Goal: Browse casually: Explore the website without a specific task or goal

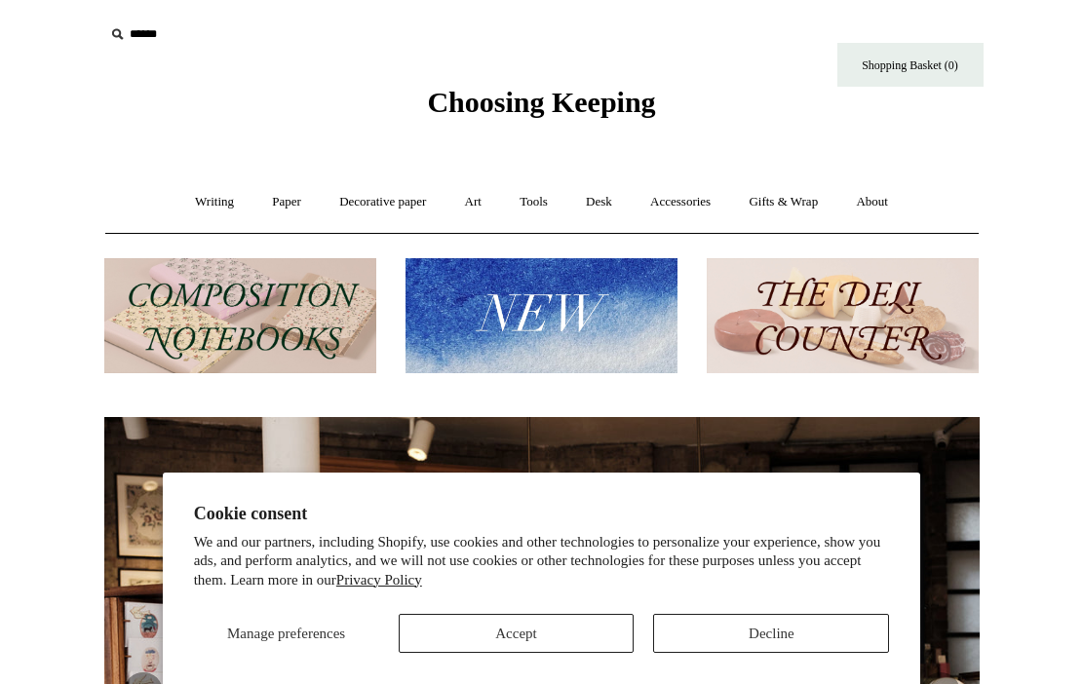
click at [711, 623] on button "Decline" at bounding box center [771, 633] width 236 height 39
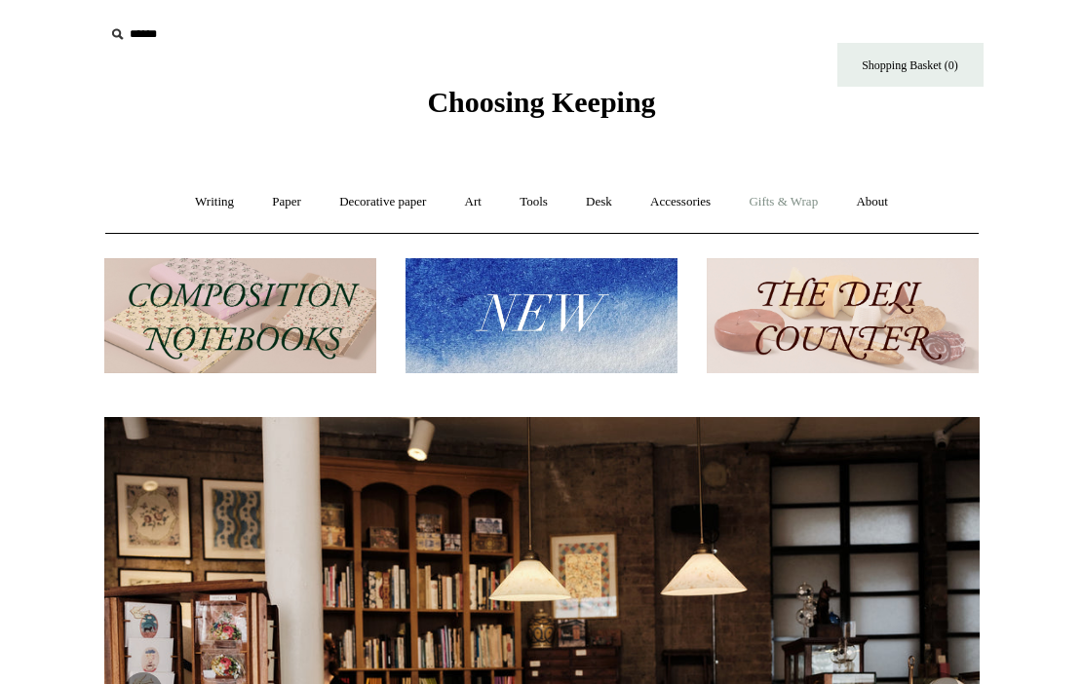
click at [805, 209] on link "Gifts & Wrap +" at bounding box center [783, 202] width 104 height 52
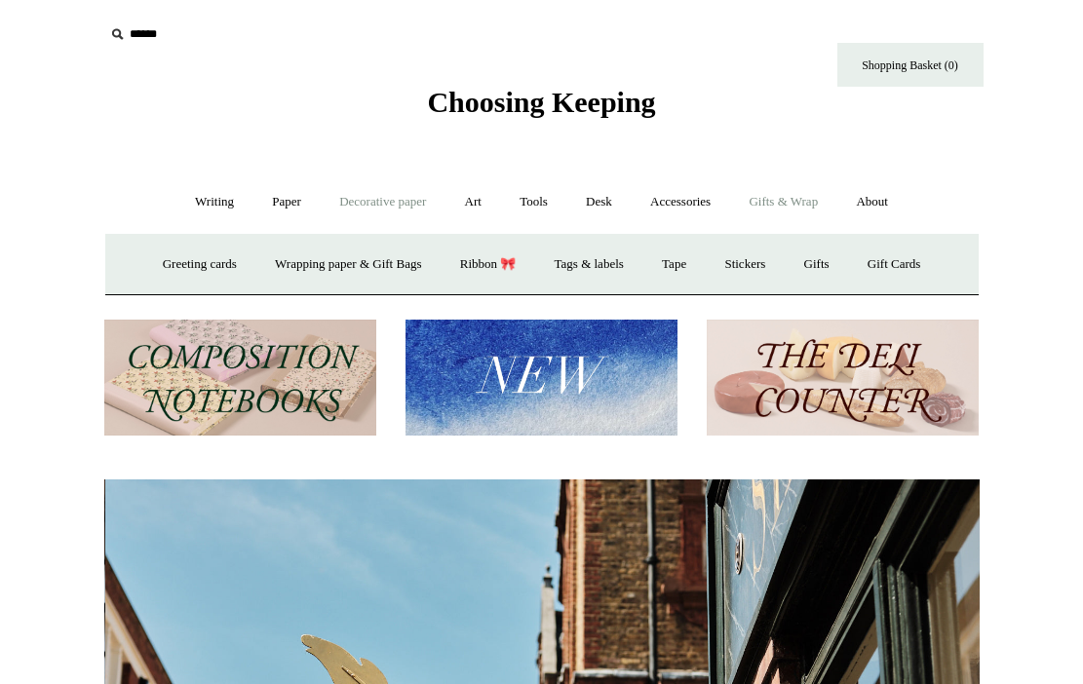
scroll to position [0, 875]
click at [528, 200] on link "Tools +" at bounding box center [533, 202] width 63 height 52
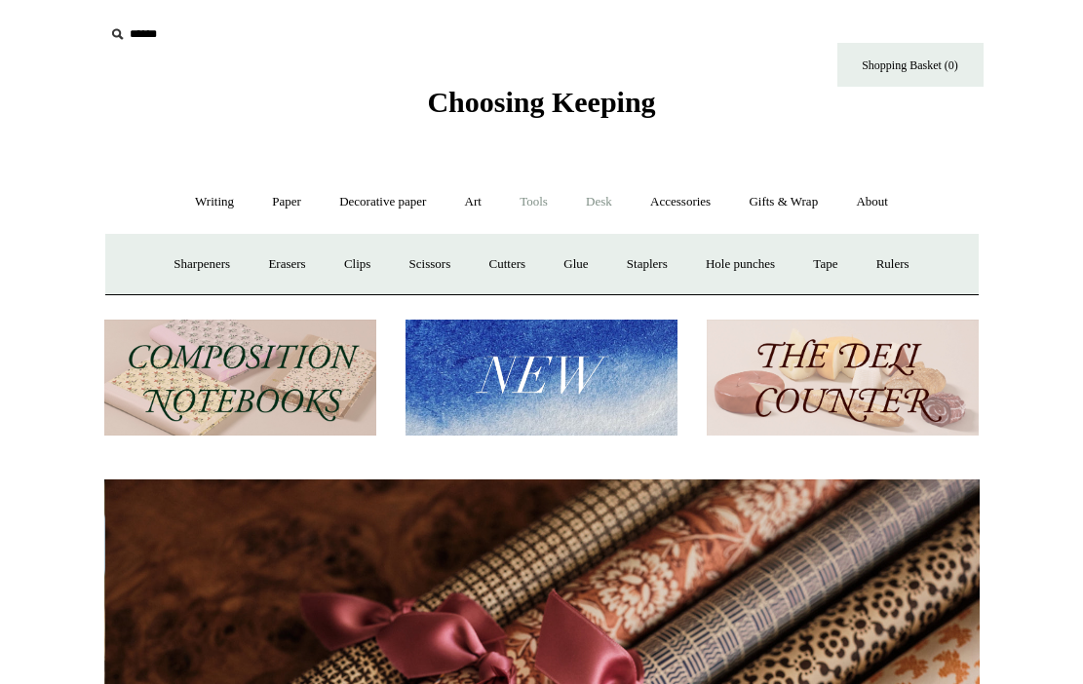
scroll to position [0, 1750]
click at [574, 197] on link "Desk +" at bounding box center [598, 202] width 61 height 52
click at [323, 267] on link "Pen pots" at bounding box center [310, 265] width 78 height 52
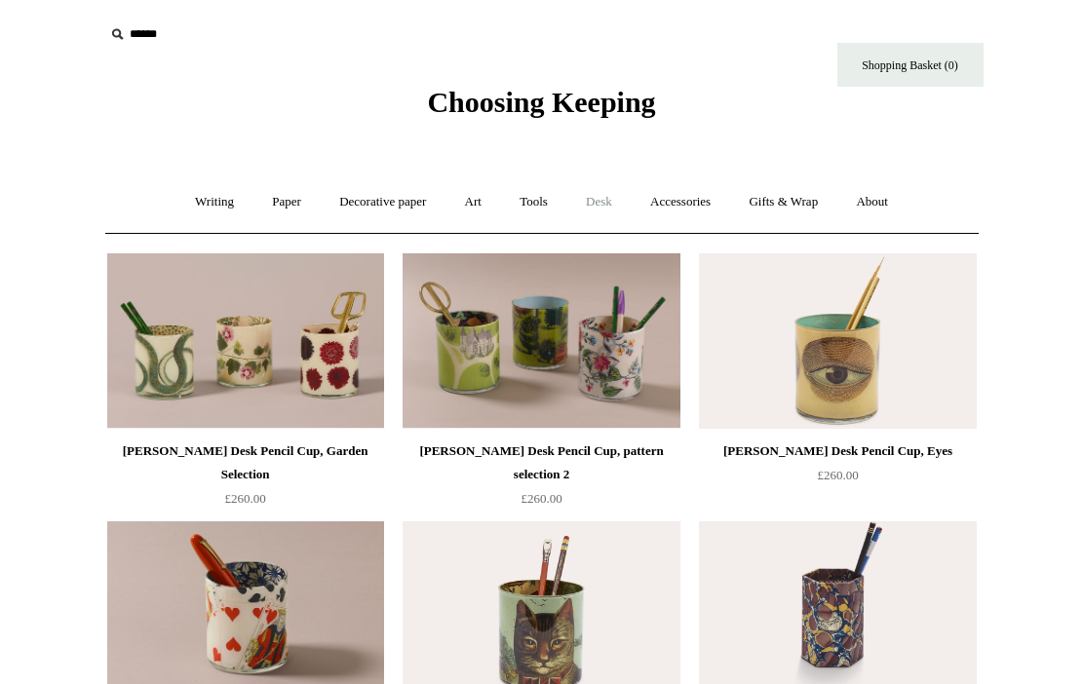
click at [613, 204] on link "Desk +" at bounding box center [598, 202] width 61 height 52
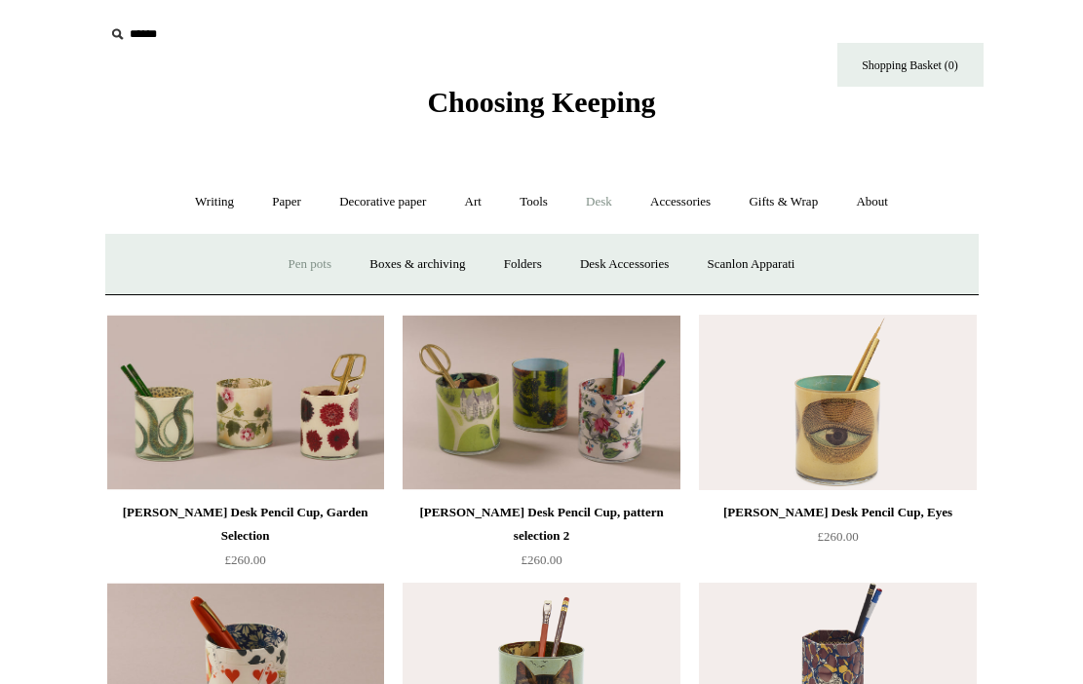
click at [606, 202] on link "Desk -" at bounding box center [598, 202] width 61 height 52
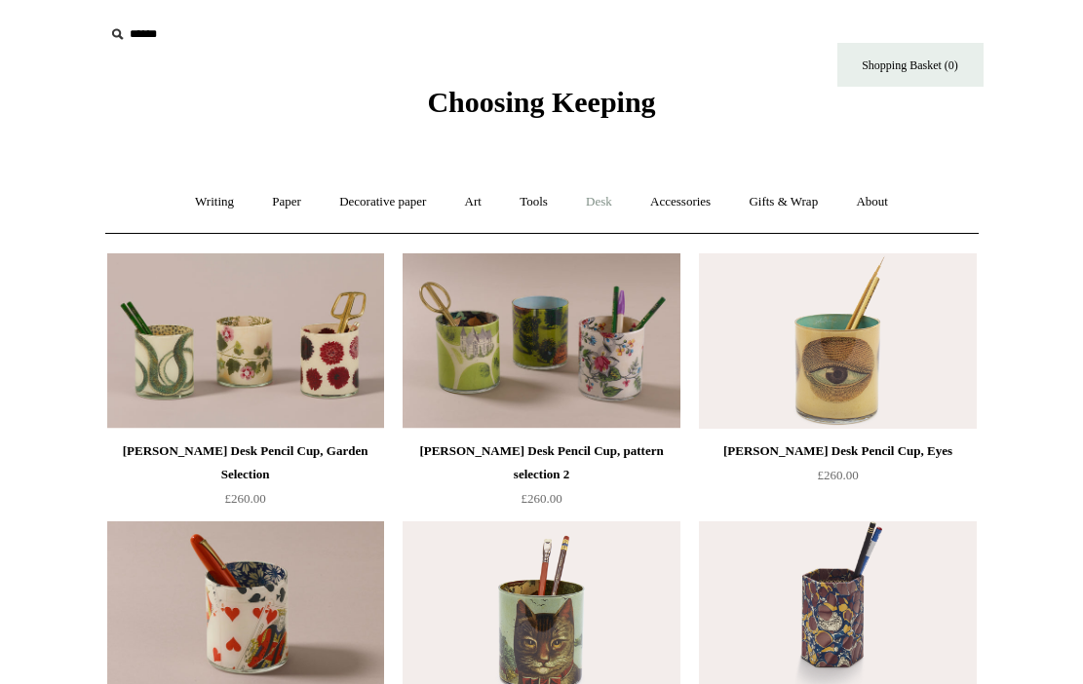
click at [606, 202] on link "Desk +" at bounding box center [598, 202] width 61 height 52
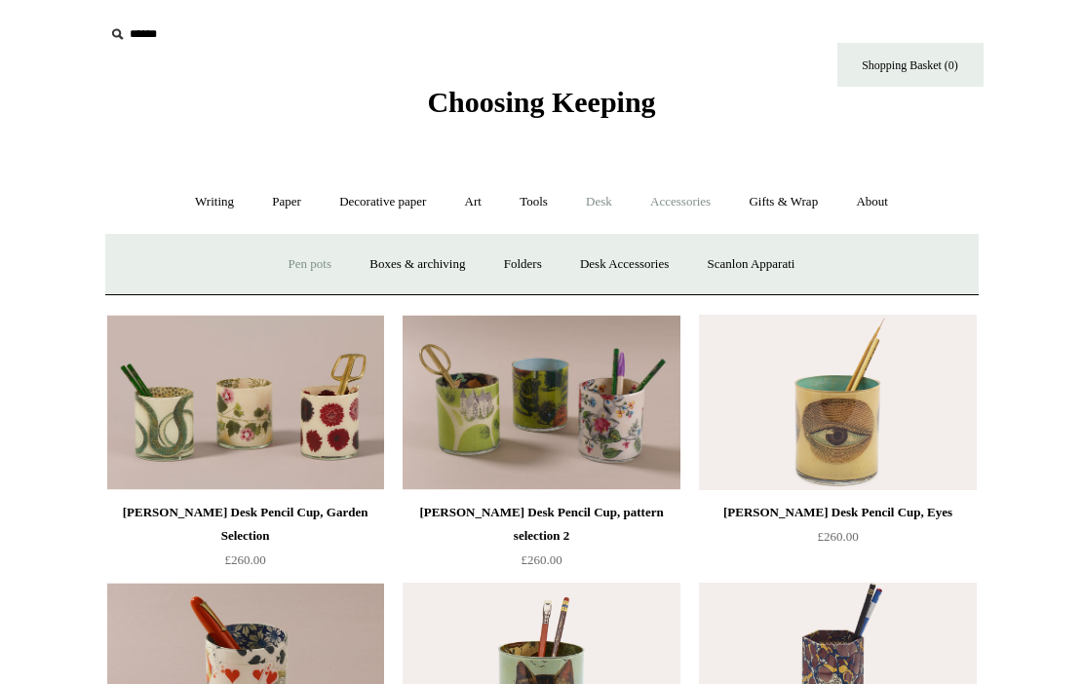
click at [707, 197] on link "Accessories +" at bounding box center [681, 202] width 96 height 52
click at [801, 266] on link "Food Candles" at bounding box center [781, 265] width 105 height 52
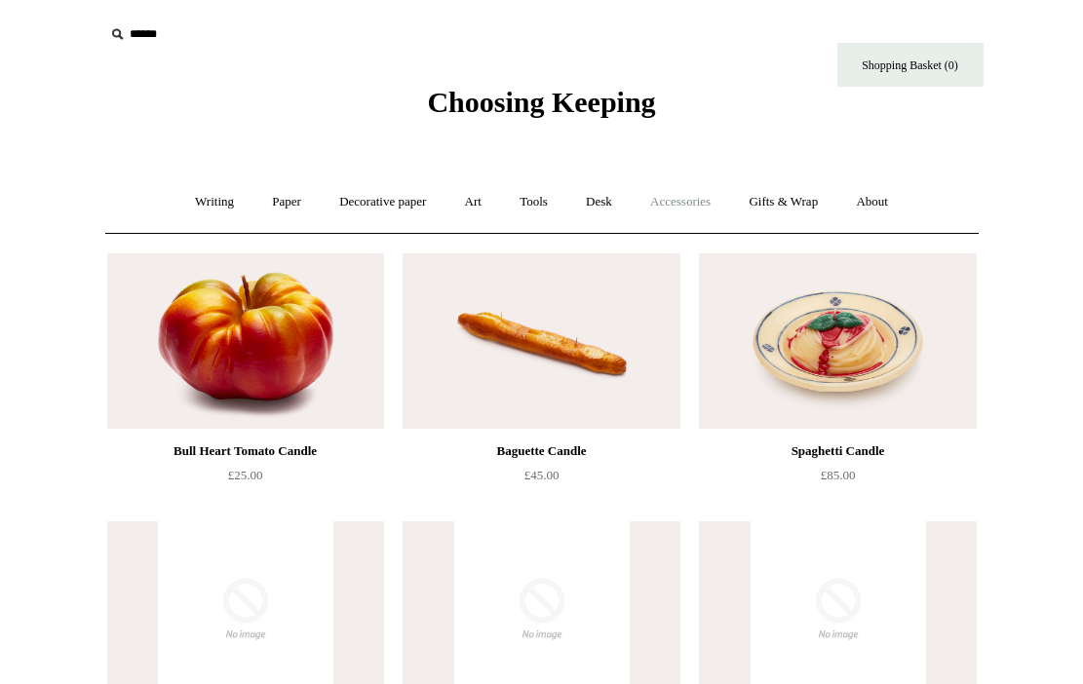
click at [706, 204] on link "Accessories +" at bounding box center [681, 202] width 96 height 52
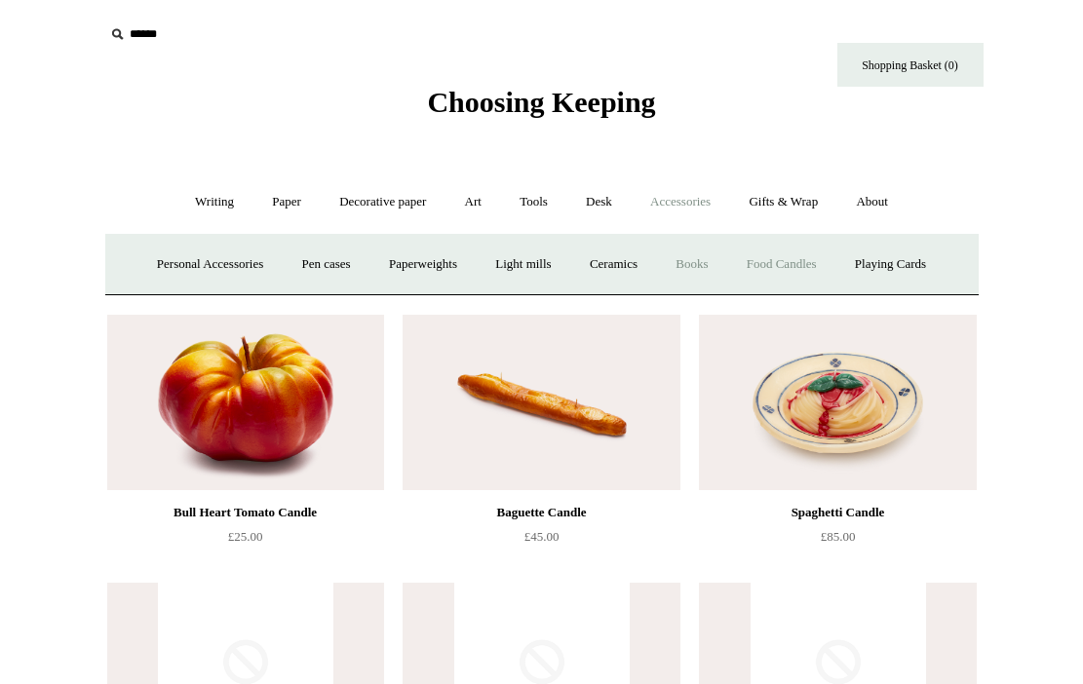
click at [691, 254] on link "Books" at bounding box center [691, 265] width 67 height 52
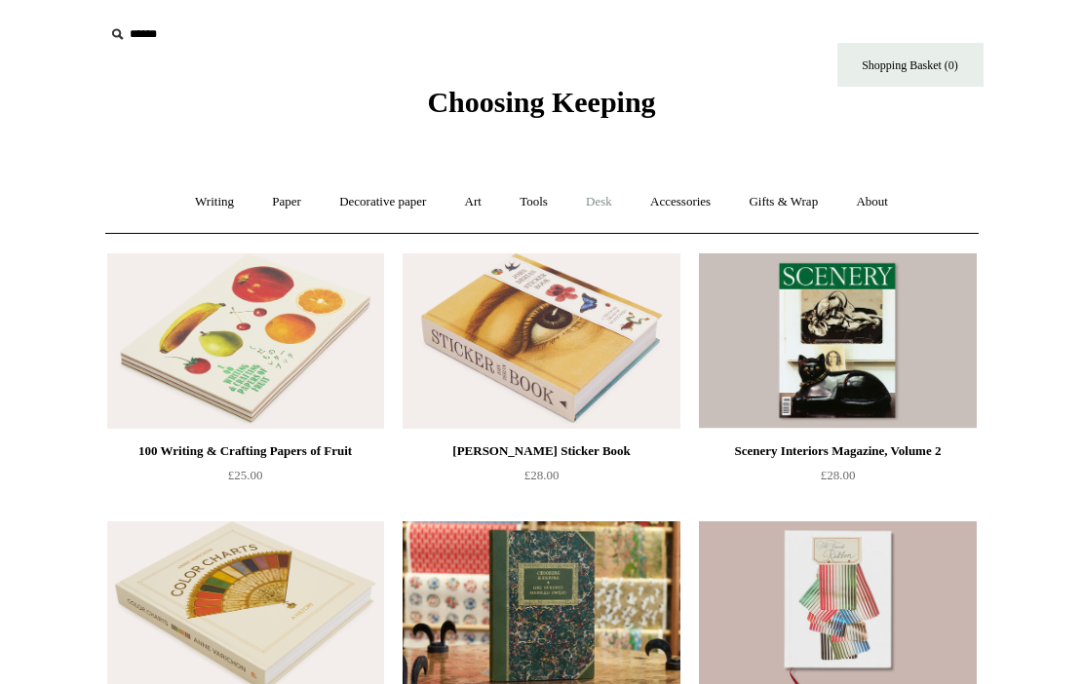
click at [609, 206] on link "Desk +" at bounding box center [598, 202] width 61 height 52
